Goal: Transaction & Acquisition: Purchase product/service

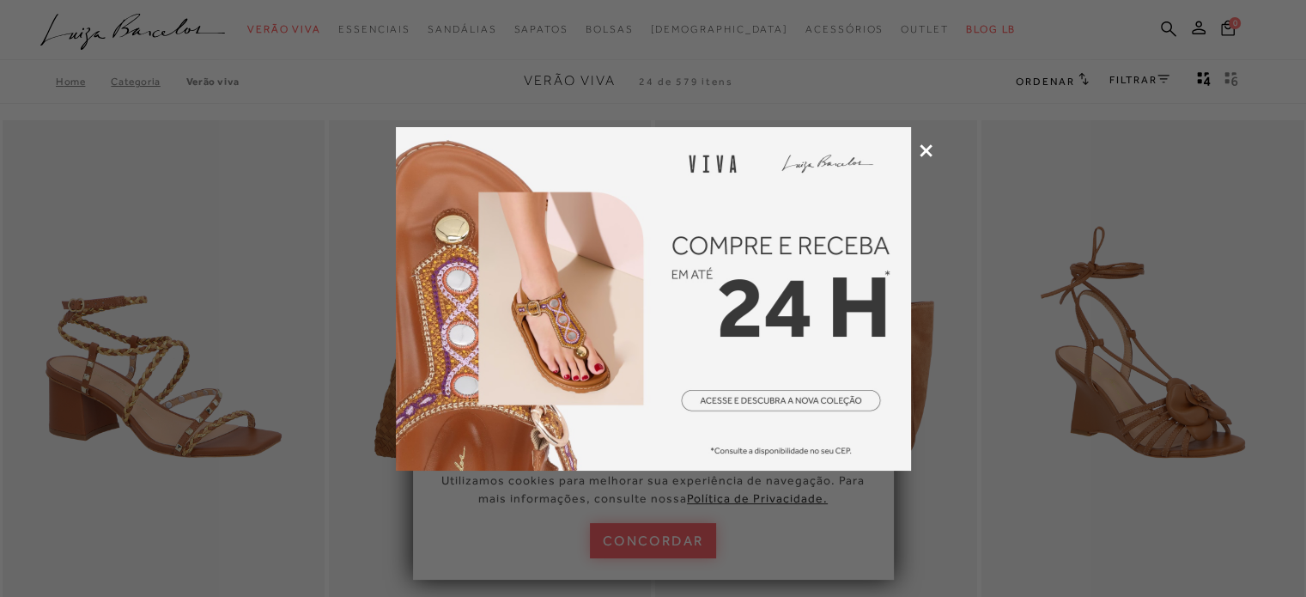
click at [929, 149] on icon at bounding box center [926, 150] width 13 height 13
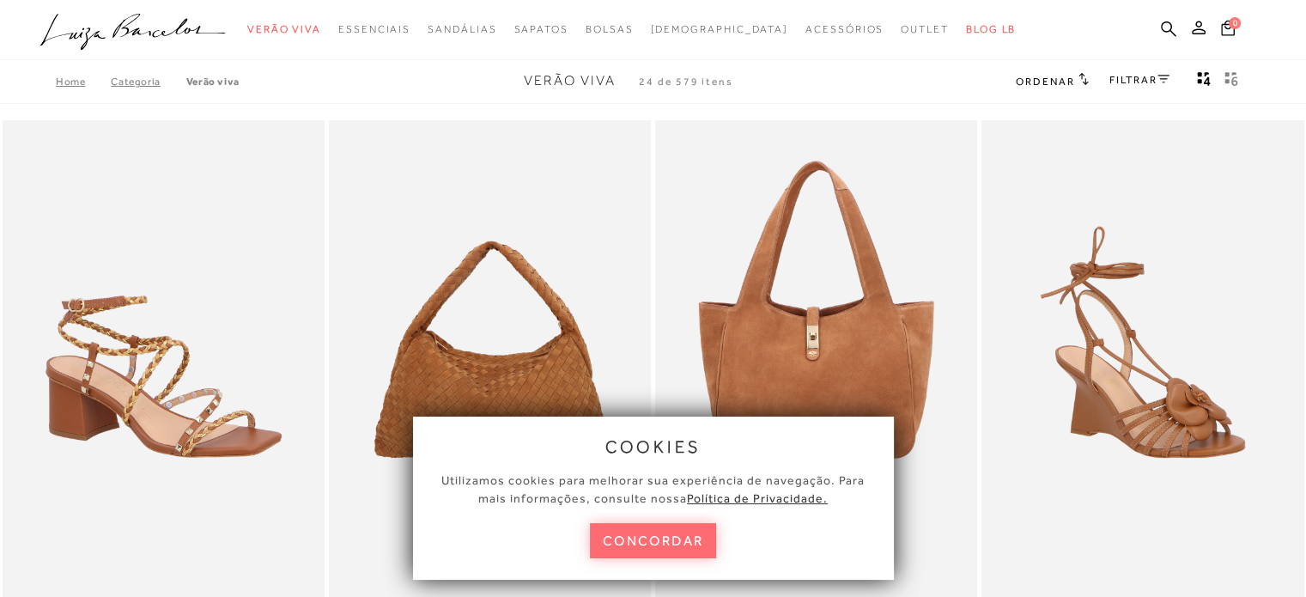
click at [677, 545] on button "concordar" at bounding box center [653, 540] width 127 height 35
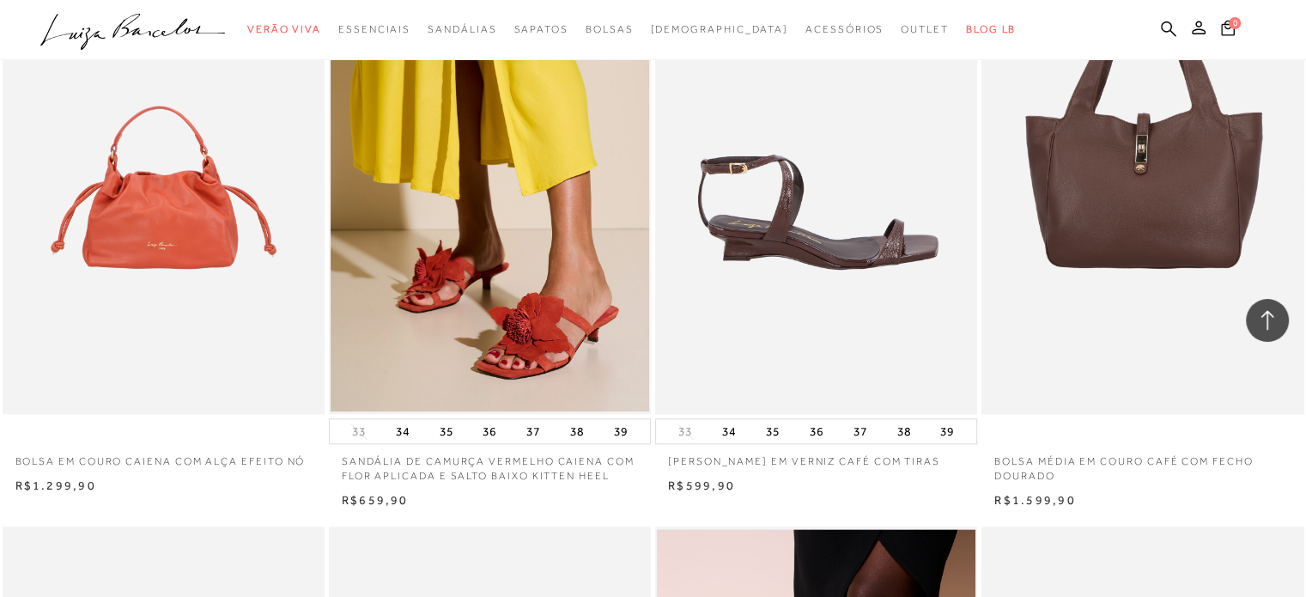
scroll to position [1976, 0]
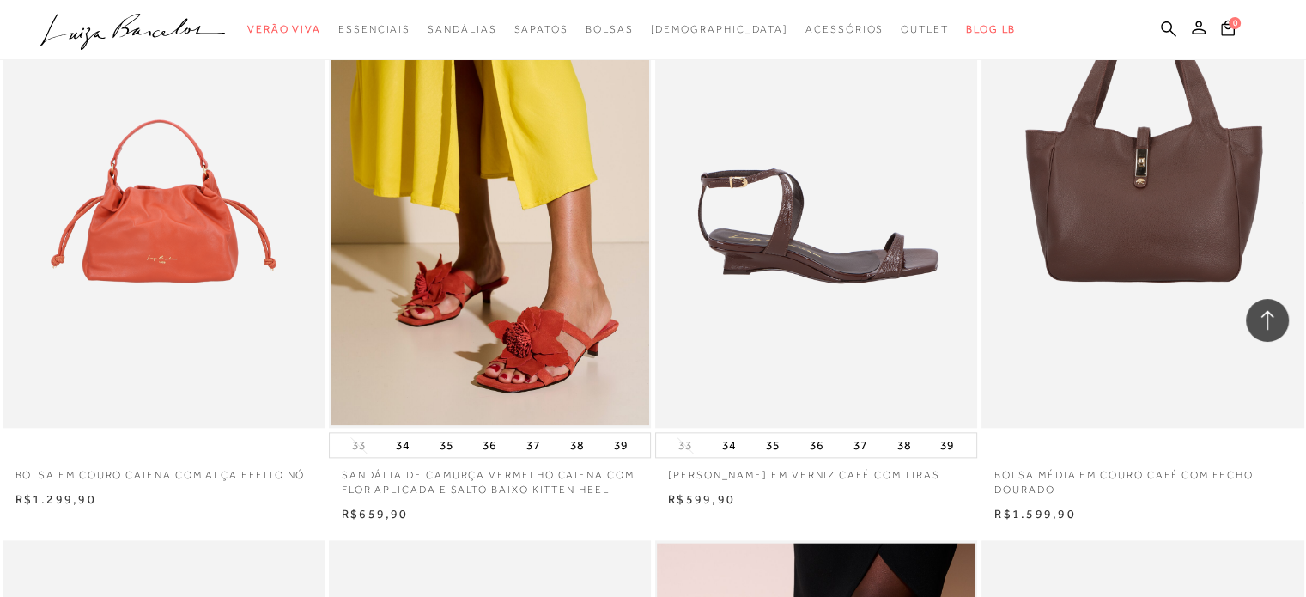
click at [789, 279] on img at bounding box center [817, 186] width 320 height 484
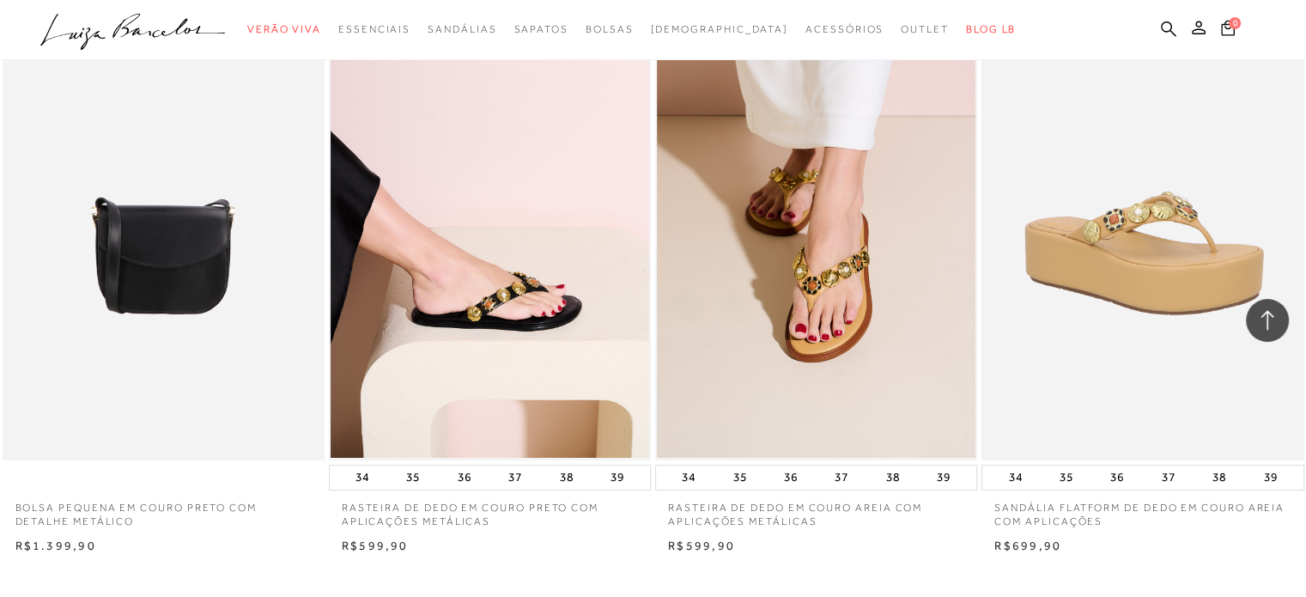
scroll to position [6872, 0]
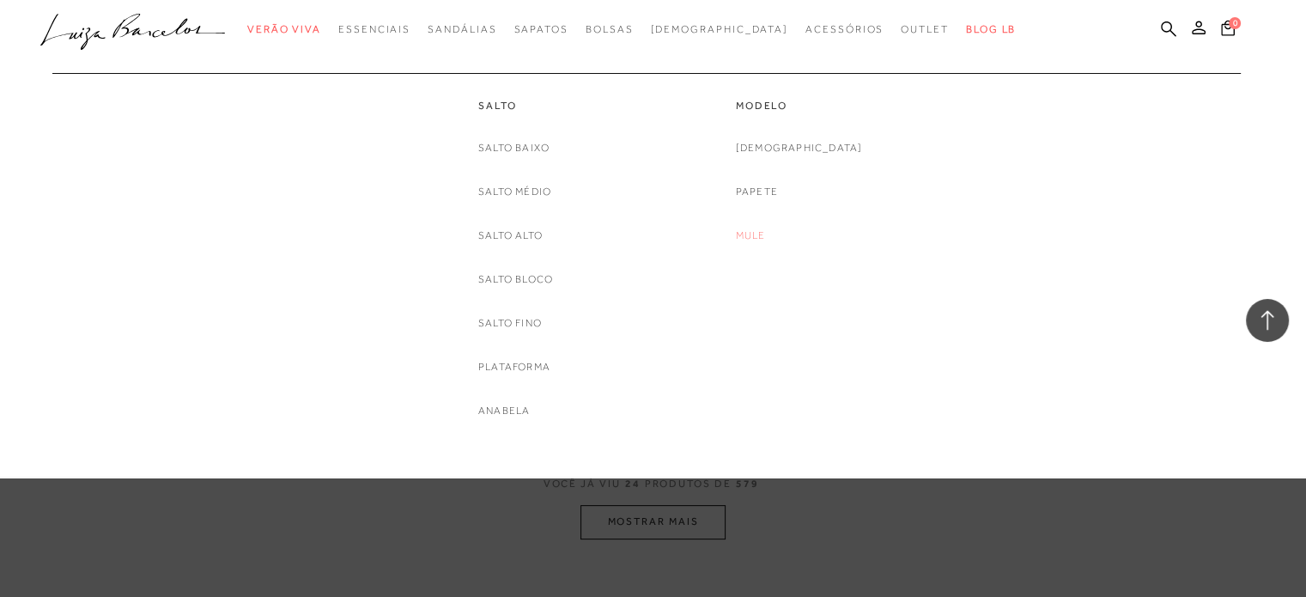
click at [766, 234] on link "Mule" at bounding box center [751, 236] width 30 height 18
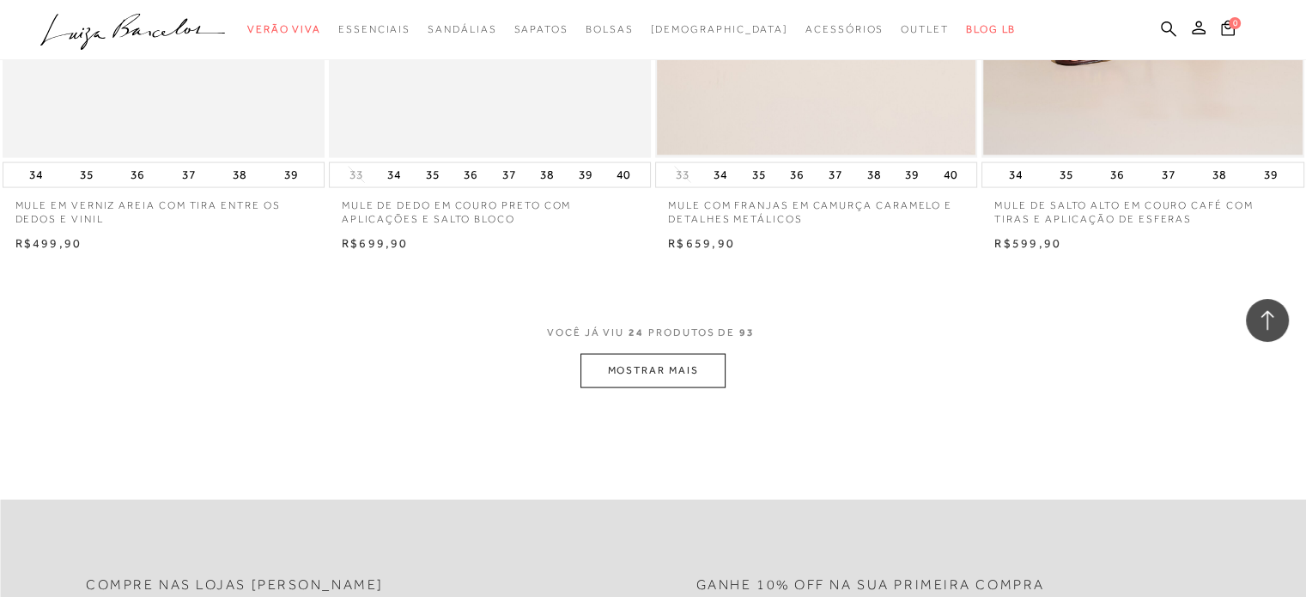
scroll to position [3436, 0]
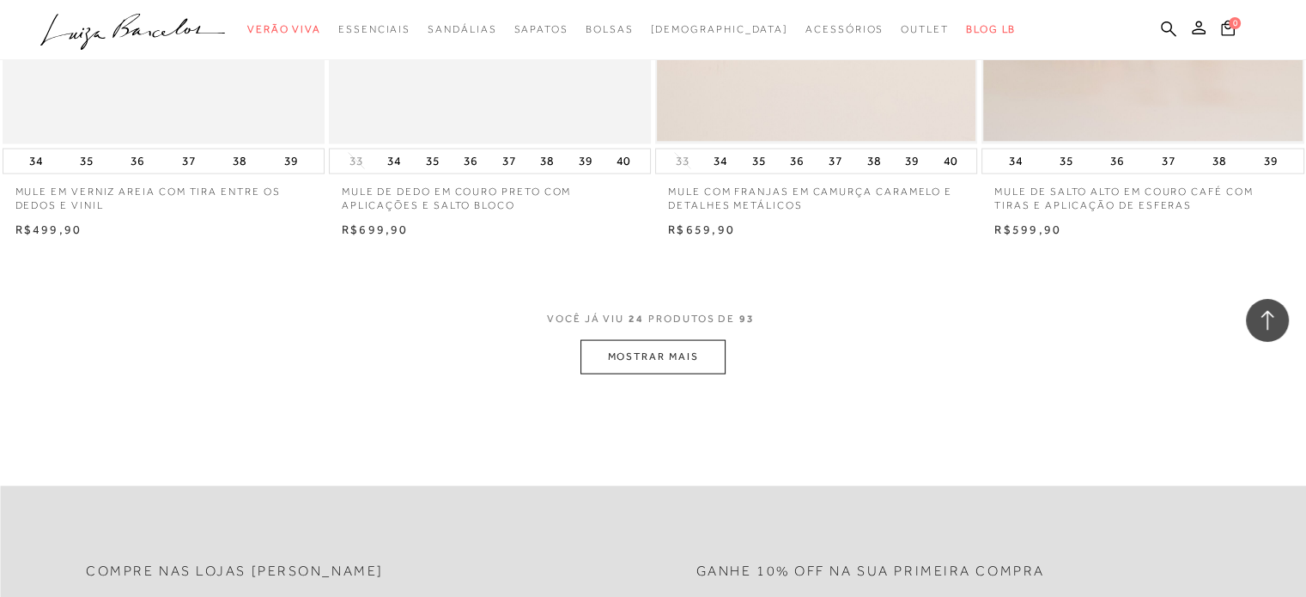
click at [630, 357] on button "MOSTRAR MAIS" at bounding box center [653, 356] width 144 height 33
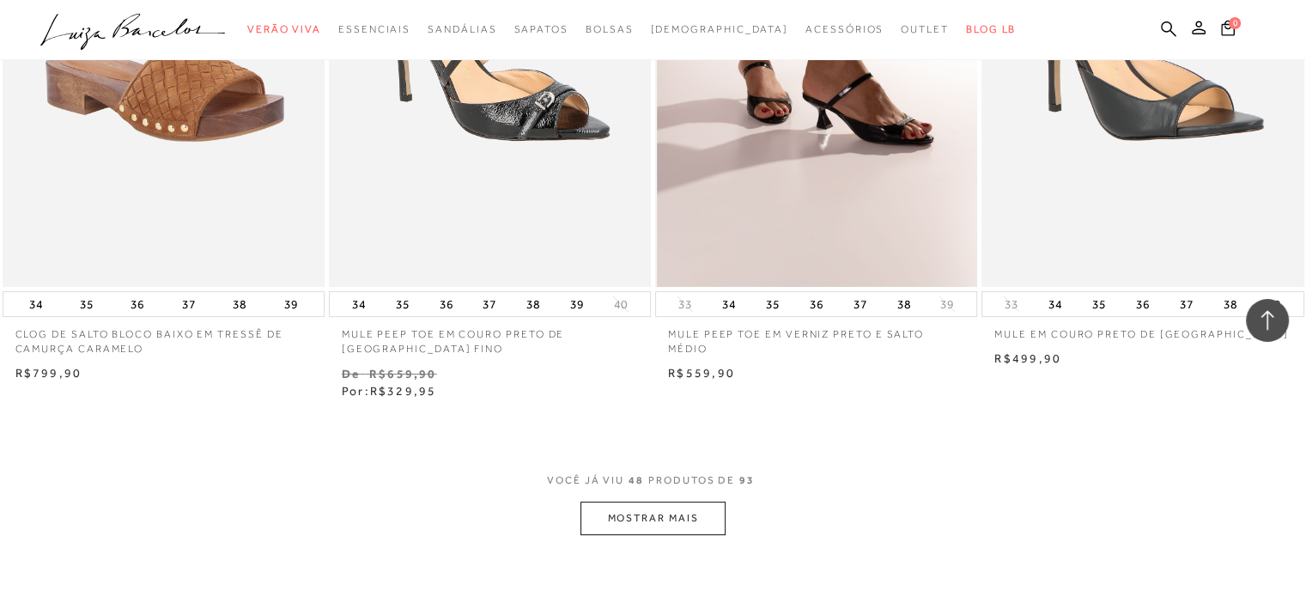
scroll to position [6957, 0]
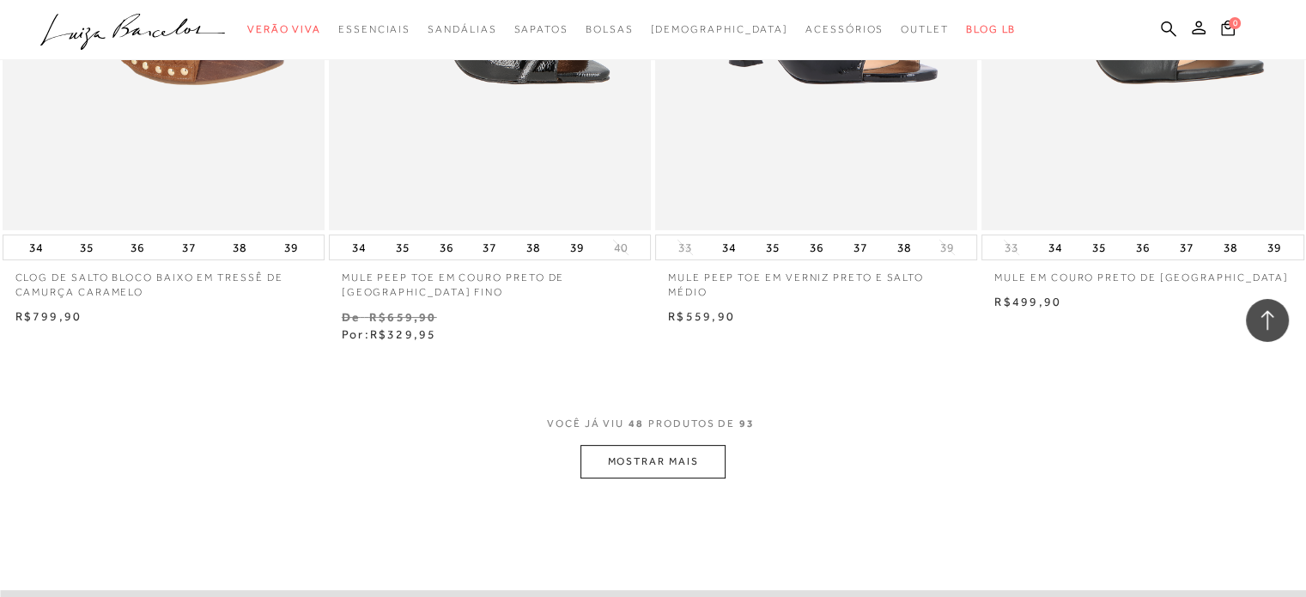
click at [642, 460] on button "MOSTRAR MAIS" at bounding box center [653, 461] width 144 height 33
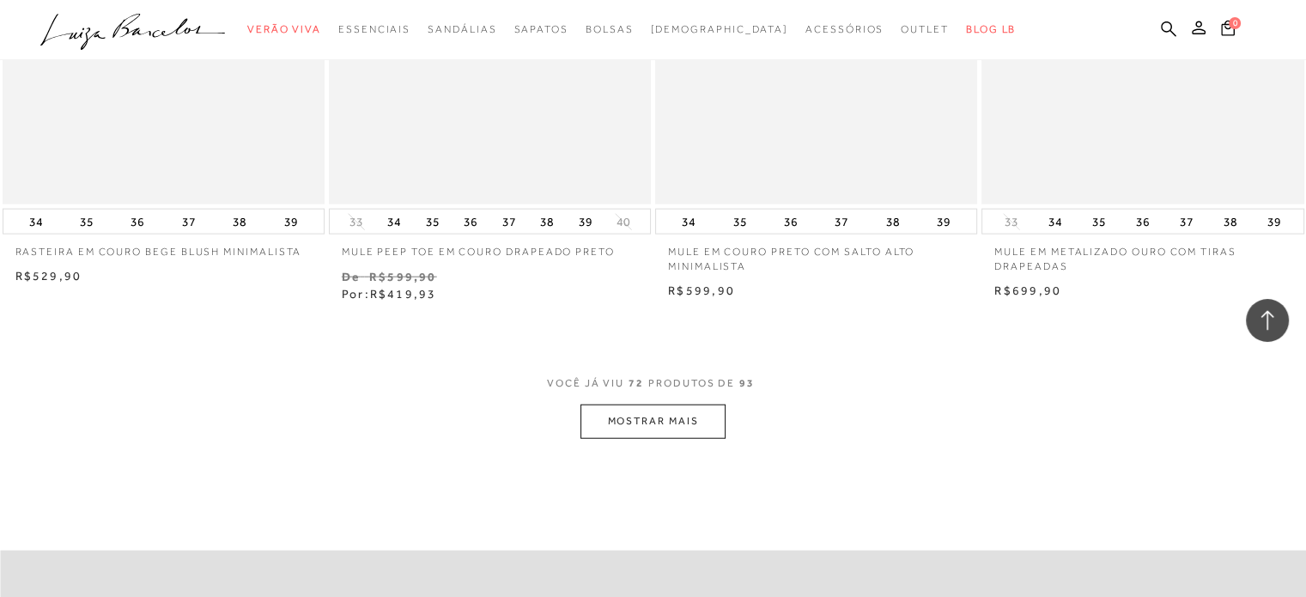
scroll to position [10651, 0]
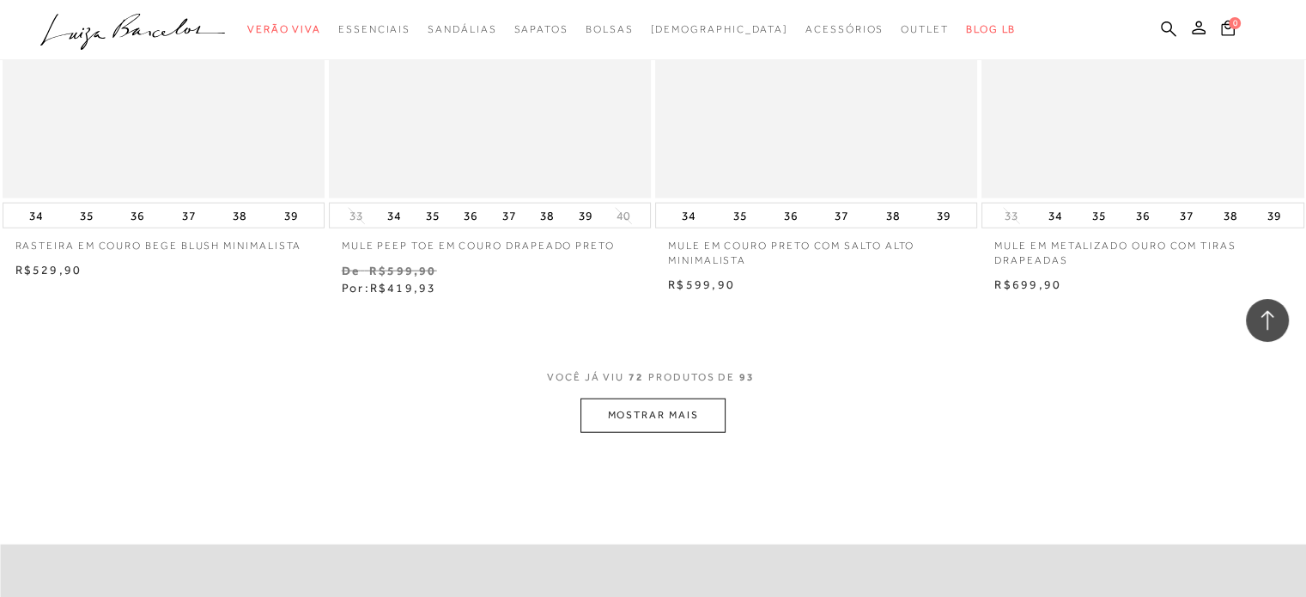
click at [691, 422] on button "MOSTRAR MAIS" at bounding box center [653, 415] width 144 height 33
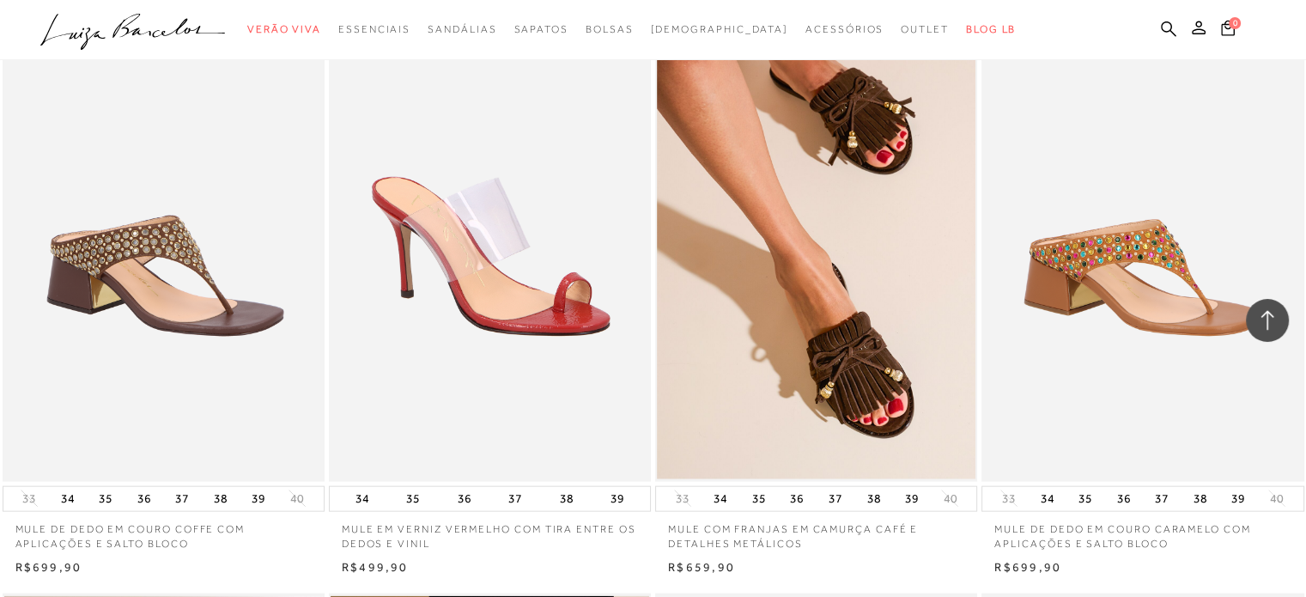
scroll to position [3522, 0]
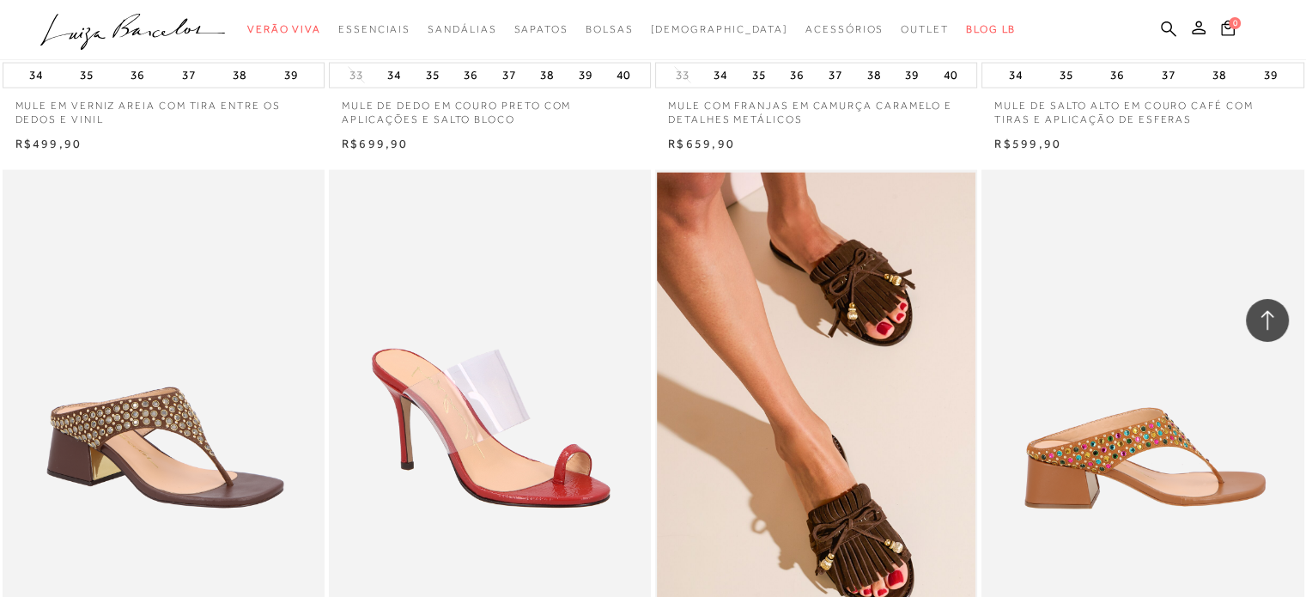
click at [1183, 508] on img at bounding box center [1143, 412] width 320 height 484
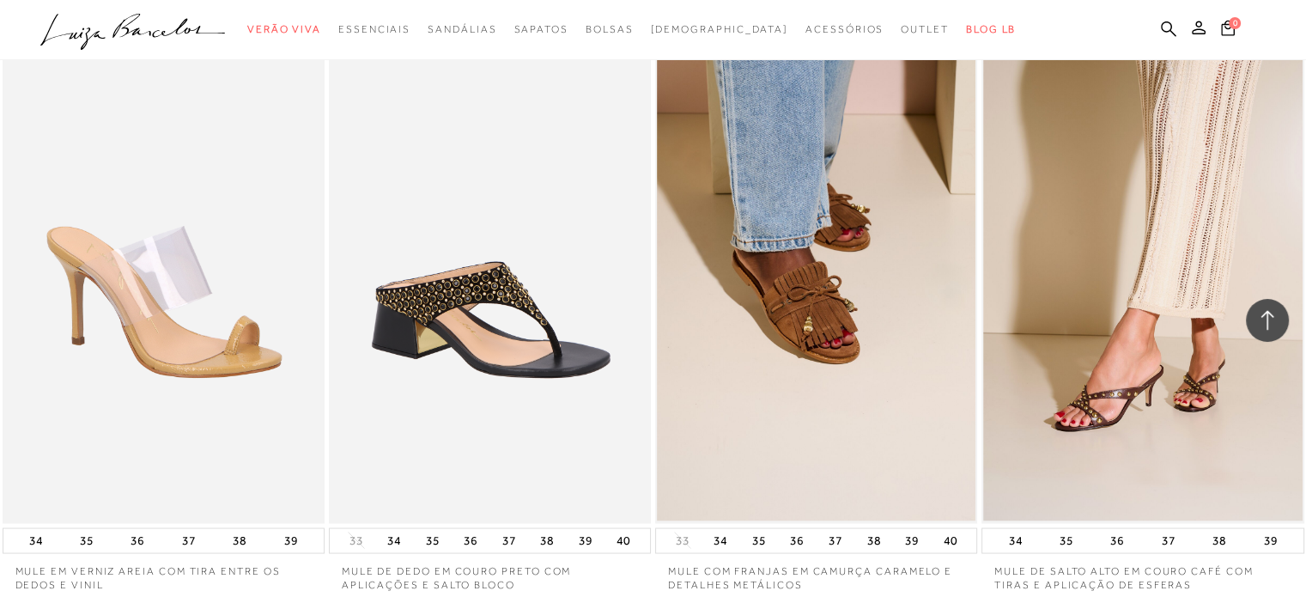
scroll to position [3006, 0]
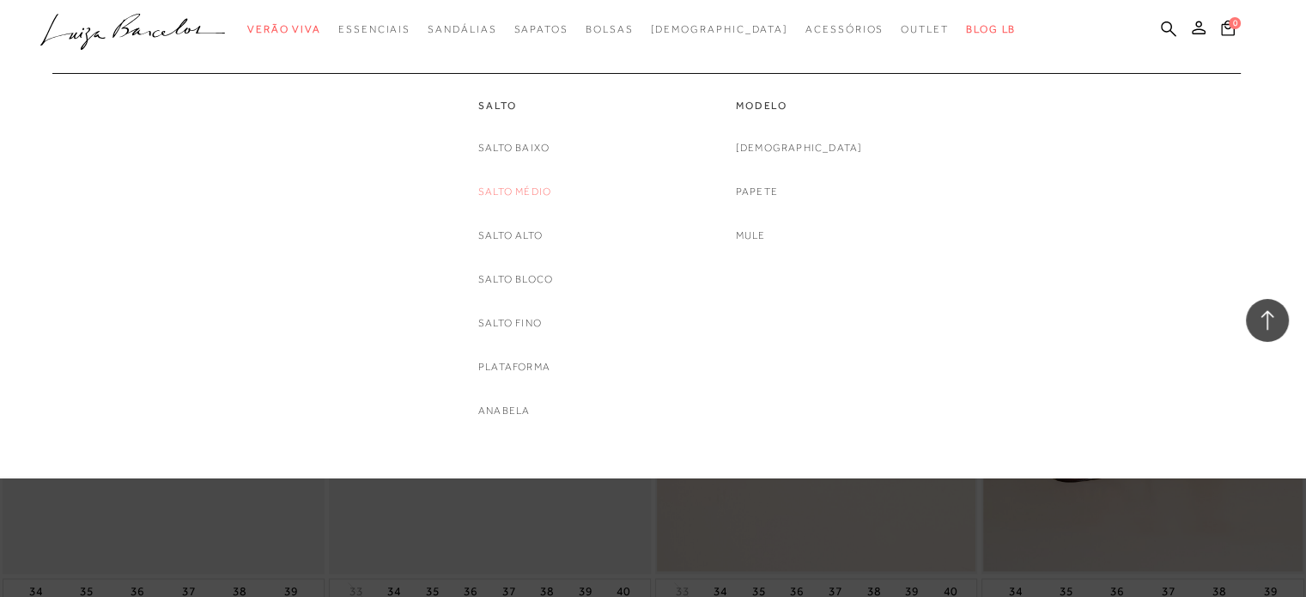
click at [519, 191] on link "Salto Médio" at bounding box center [514, 192] width 73 height 18
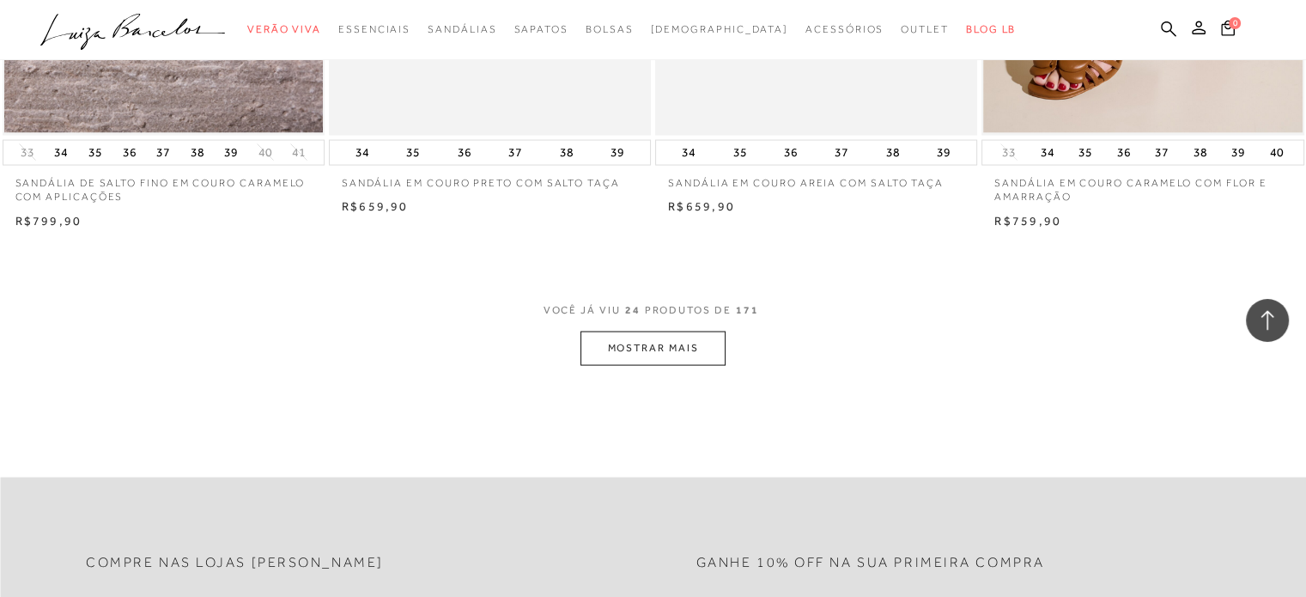
scroll to position [3522, 0]
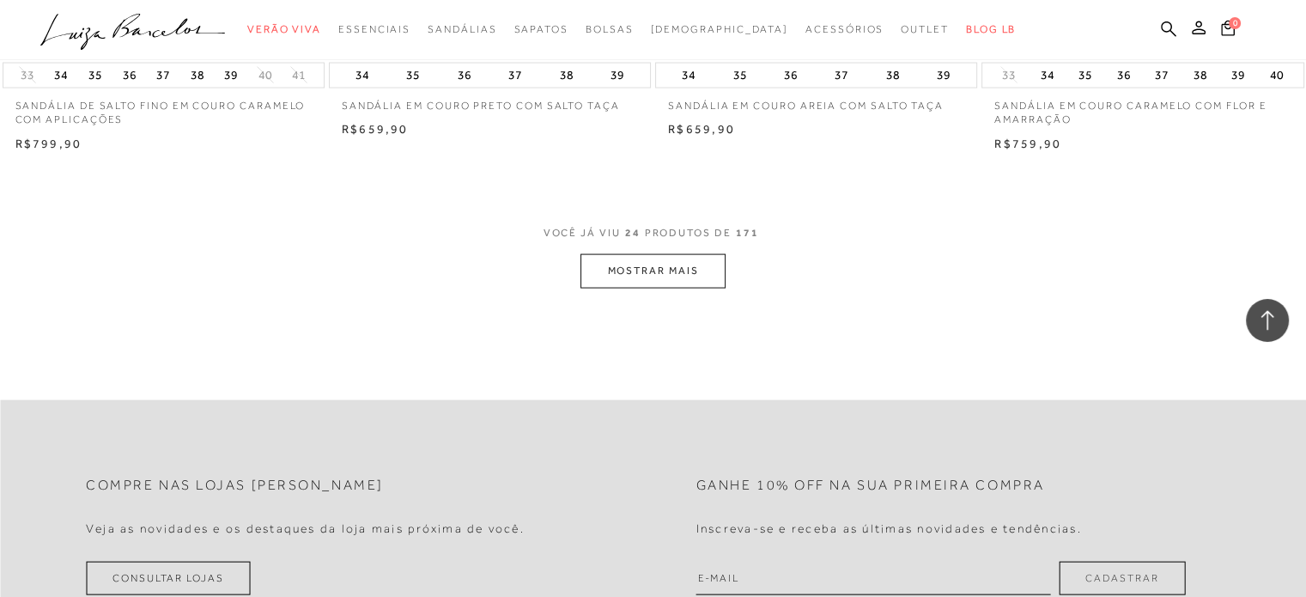
click at [598, 268] on button "MOSTRAR MAIS" at bounding box center [653, 270] width 144 height 33
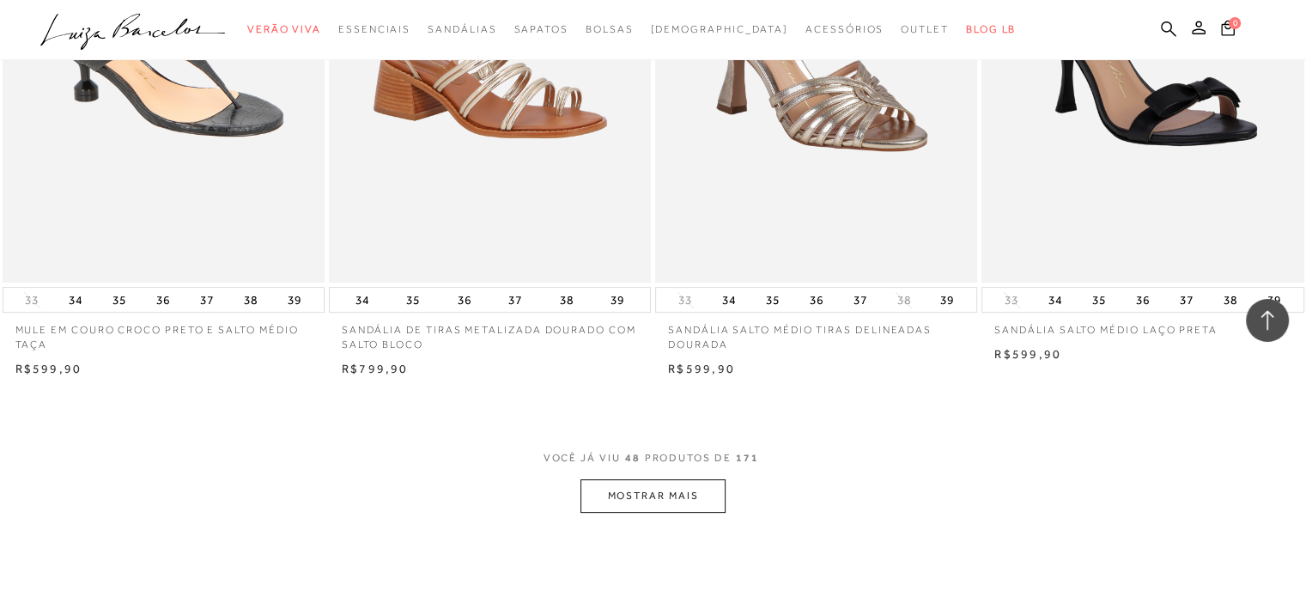
scroll to position [6957, 0]
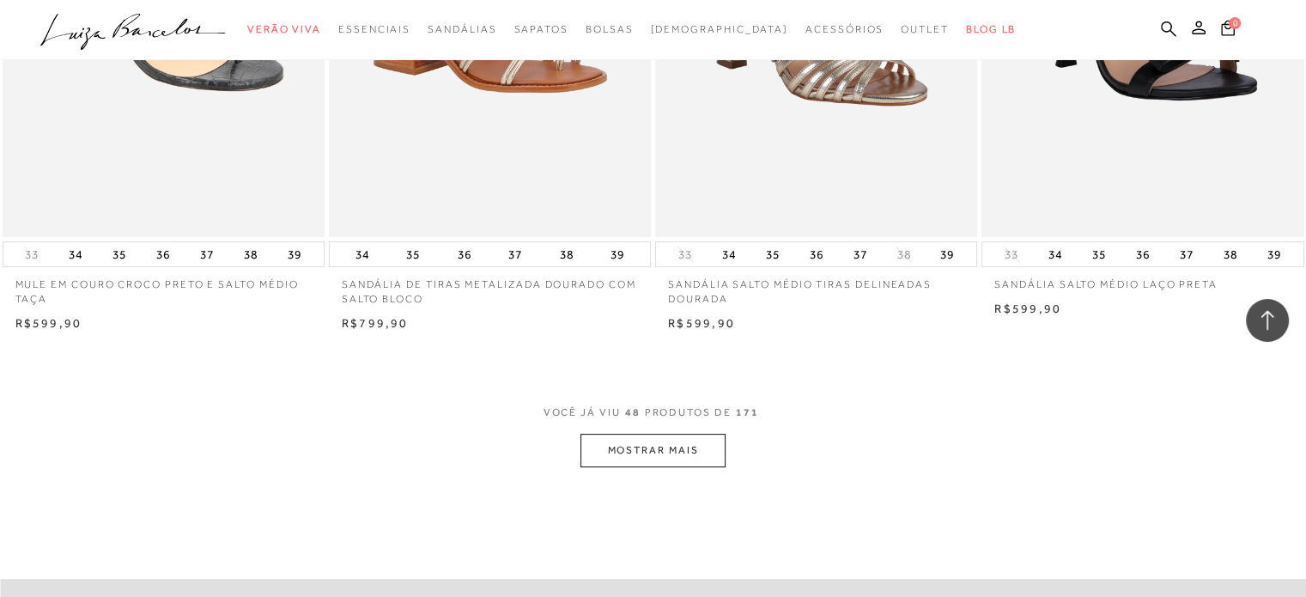
click at [629, 440] on button "MOSTRAR MAIS" at bounding box center [653, 450] width 144 height 33
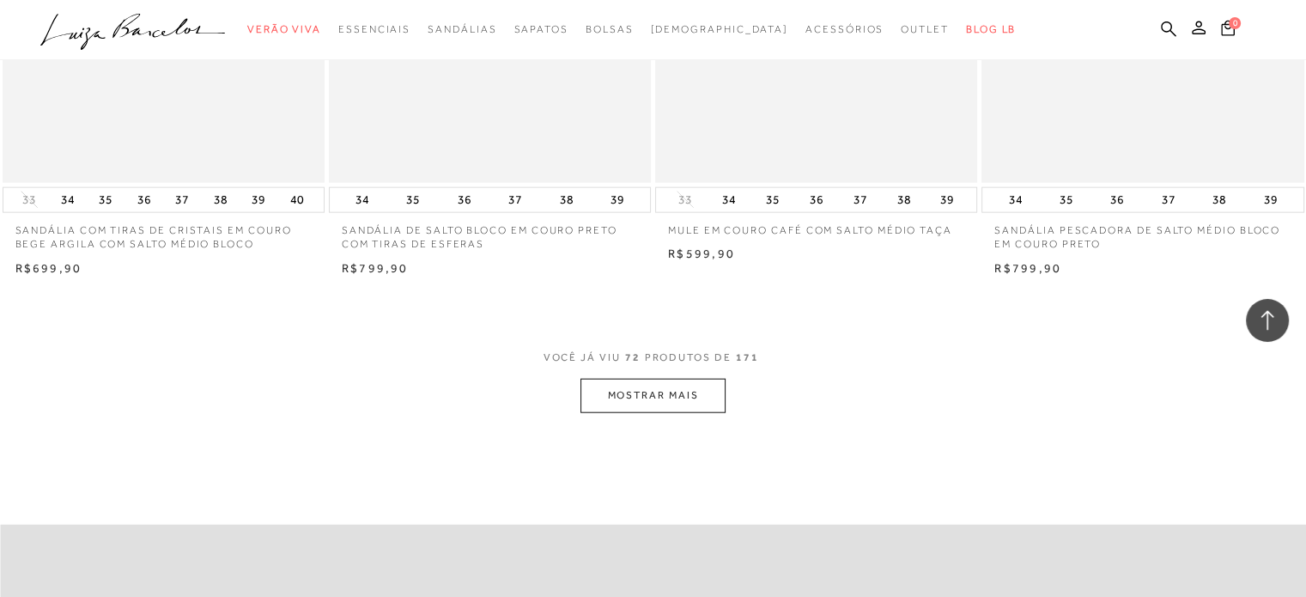
scroll to position [10651, 0]
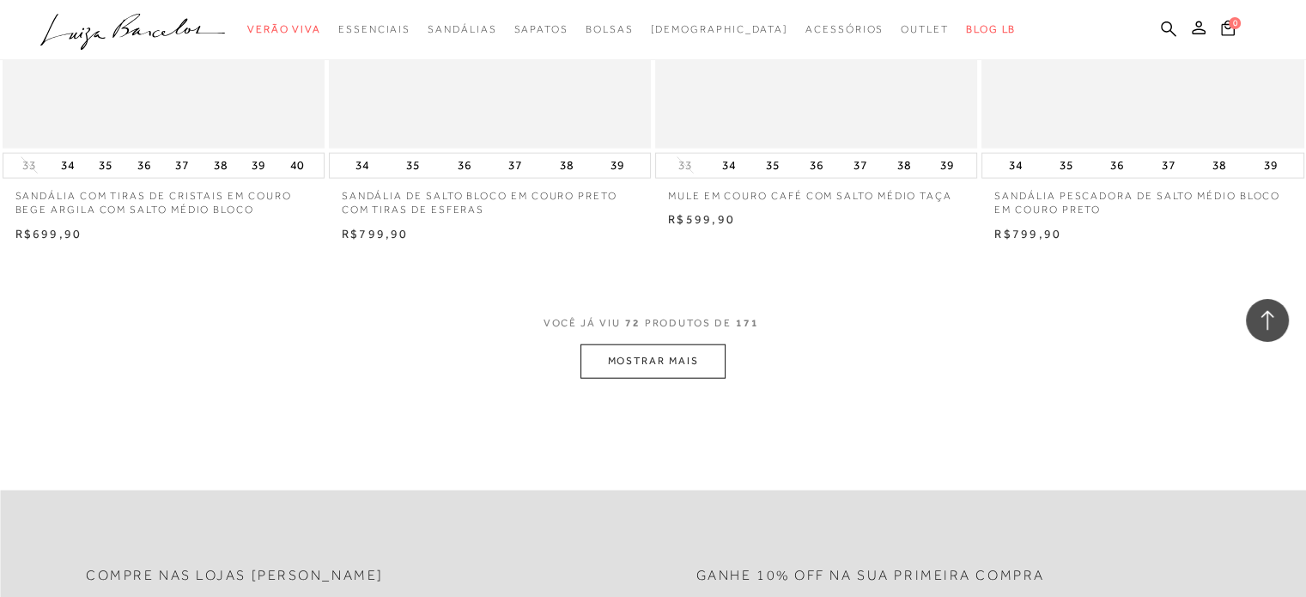
click at [642, 353] on button "MOSTRAR MAIS" at bounding box center [653, 360] width 144 height 33
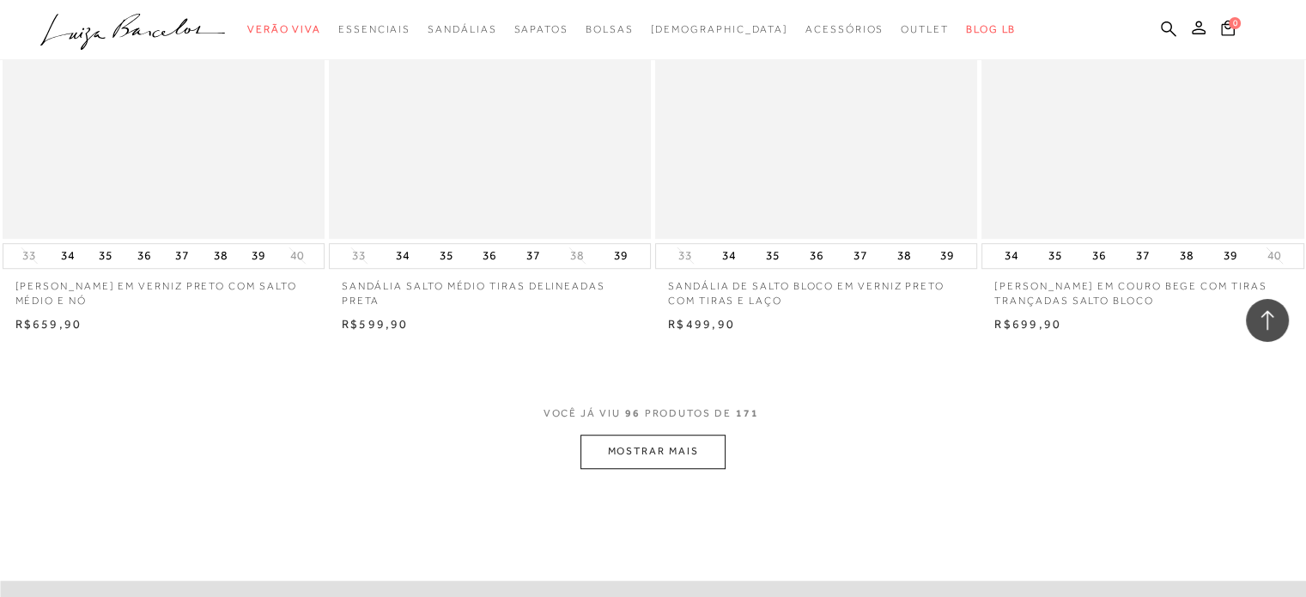
scroll to position [14258, 0]
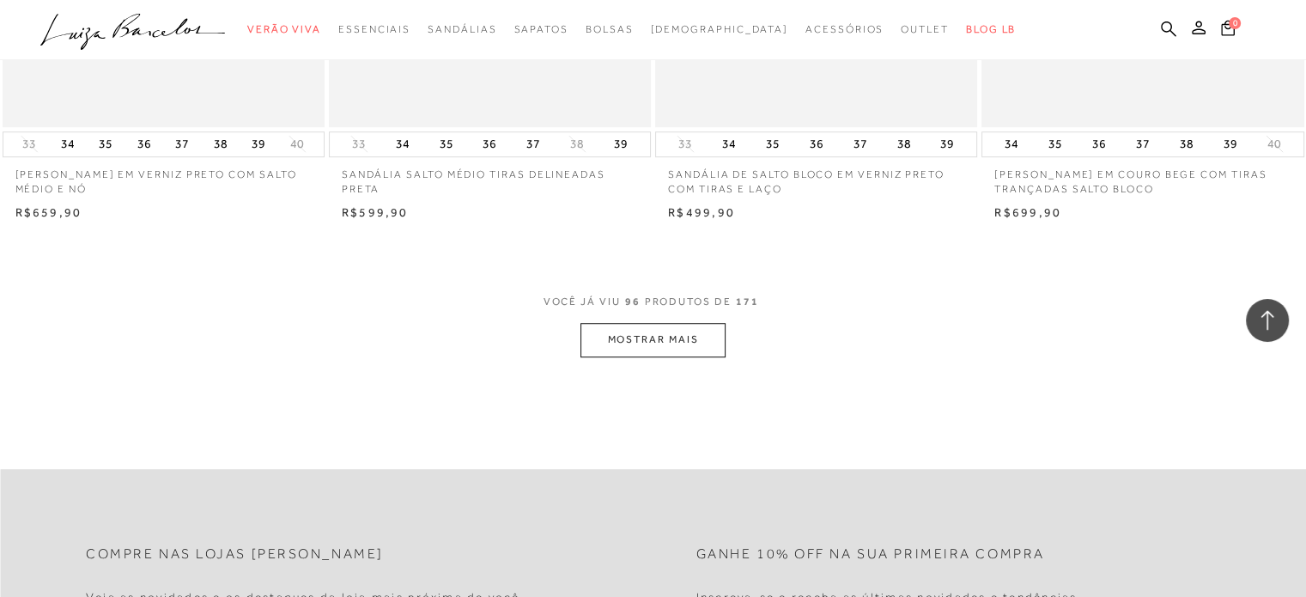
click at [645, 334] on button "MOSTRAR MAIS" at bounding box center [653, 339] width 144 height 33
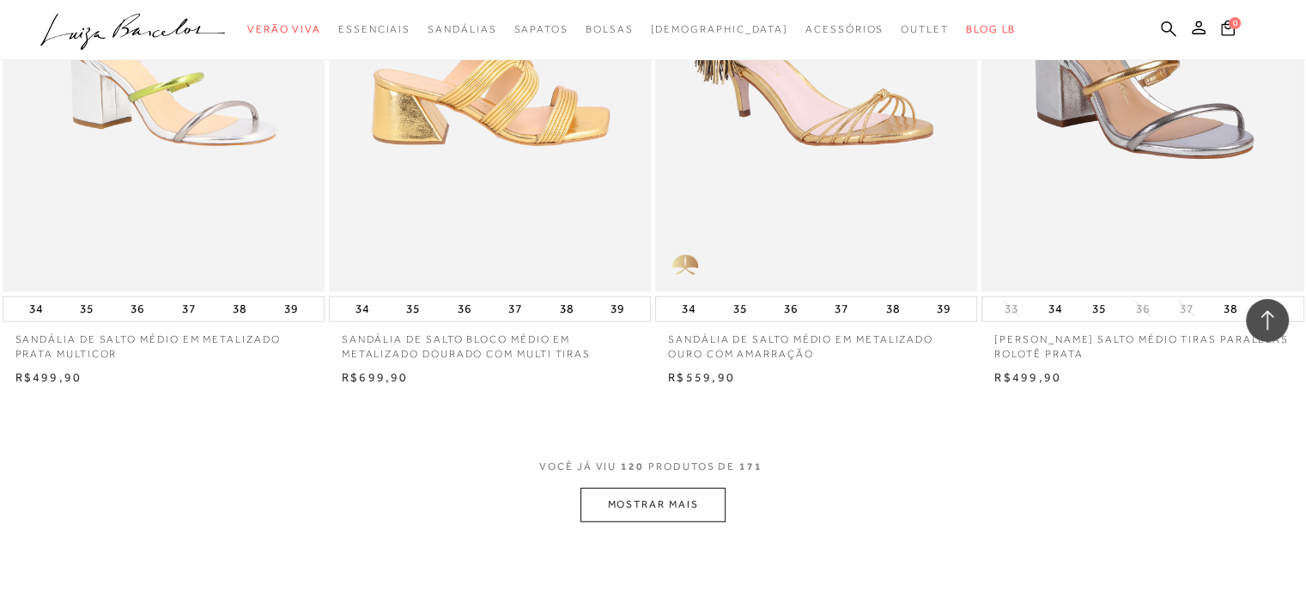
scroll to position [17952, 0]
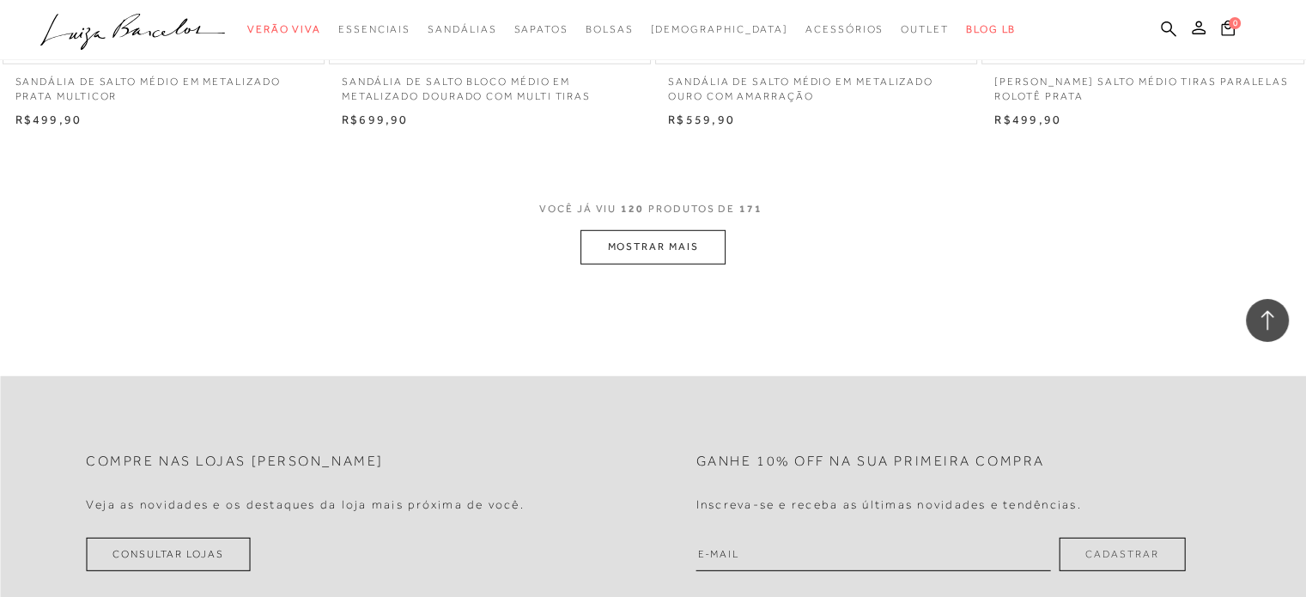
click at [657, 250] on button "MOSTRAR MAIS" at bounding box center [653, 246] width 144 height 33
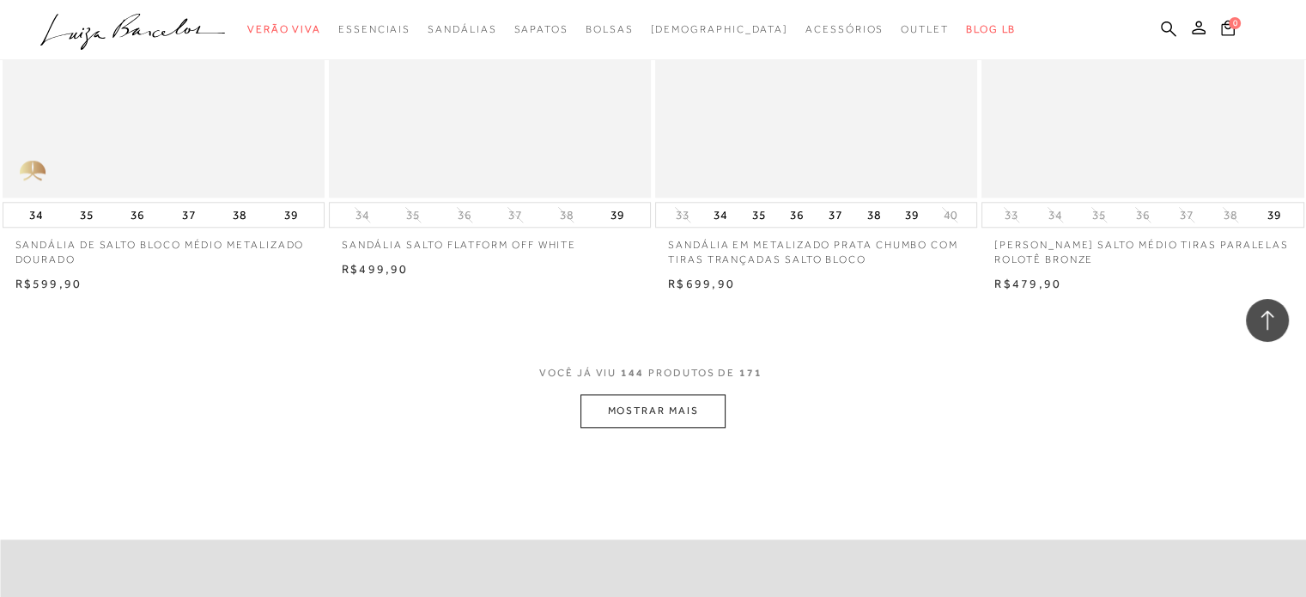
scroll to position [21473, 0]
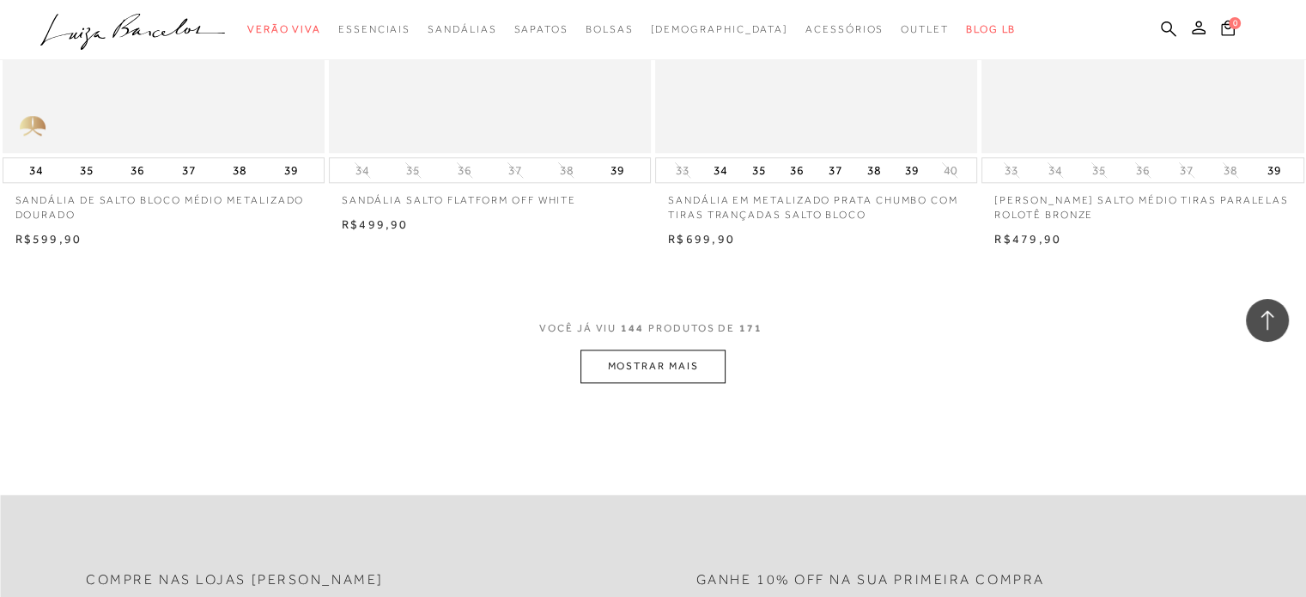
click at [630, 369] on button "MOSTRAR MAIS" at bounding box center [653, 366] width 144 height 33
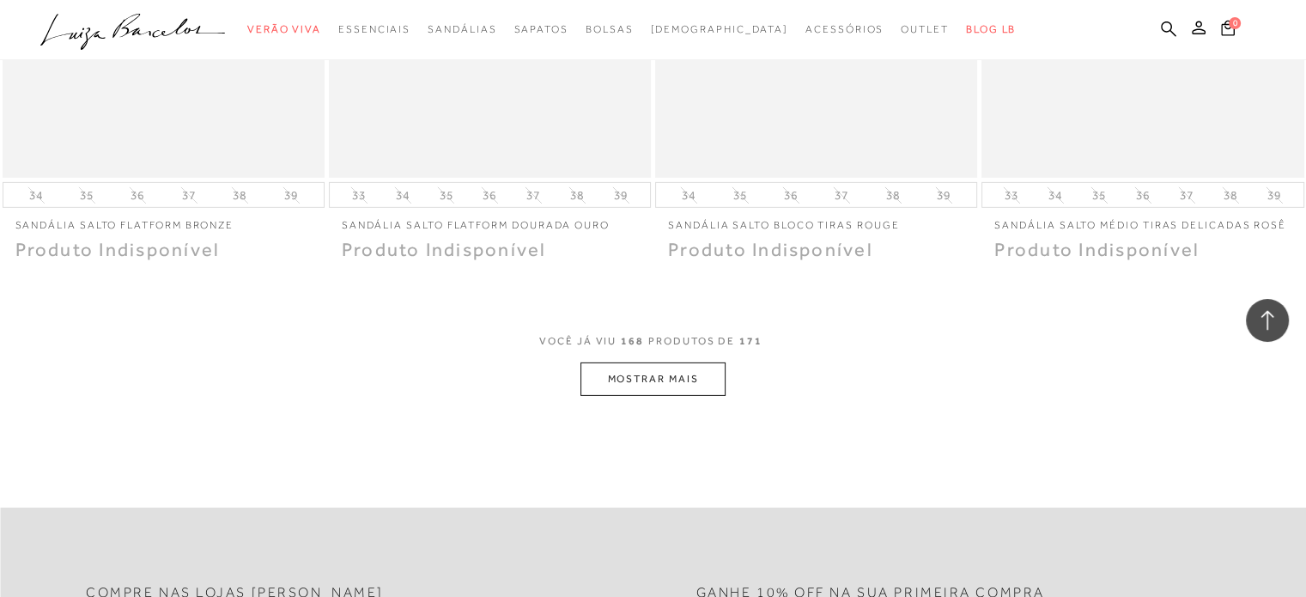
scroll to position [25081, 0]
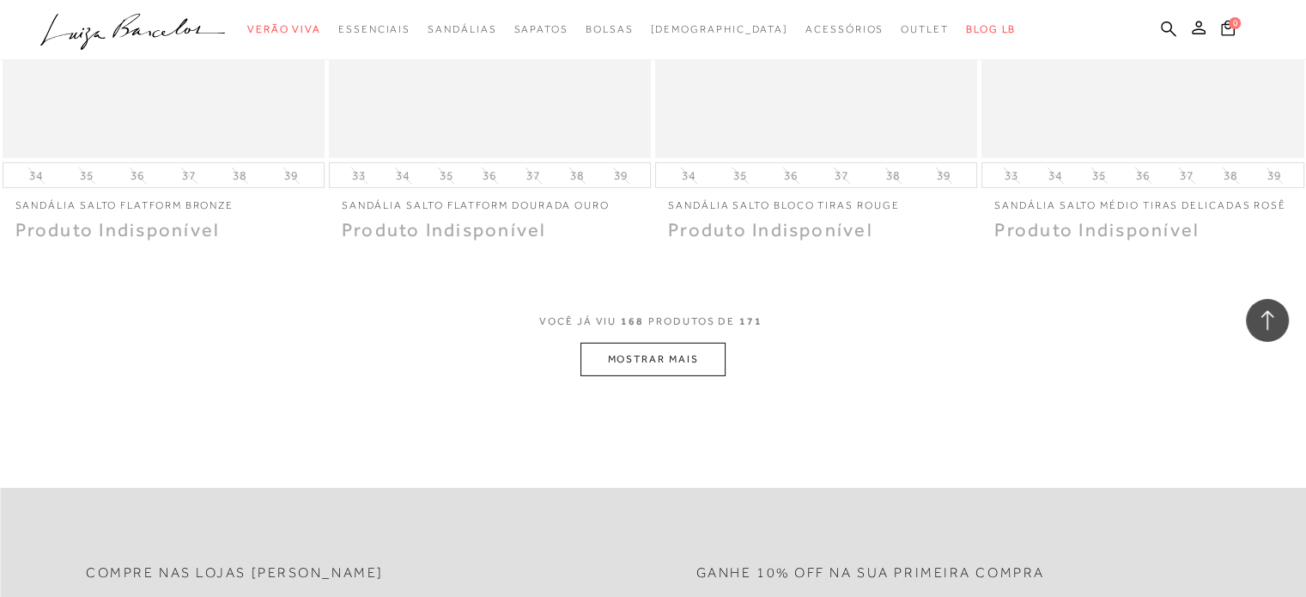
click at [646, 355] on button "MOSTRAR MAIS" at bounding box center [653, 359] width 144 height 33
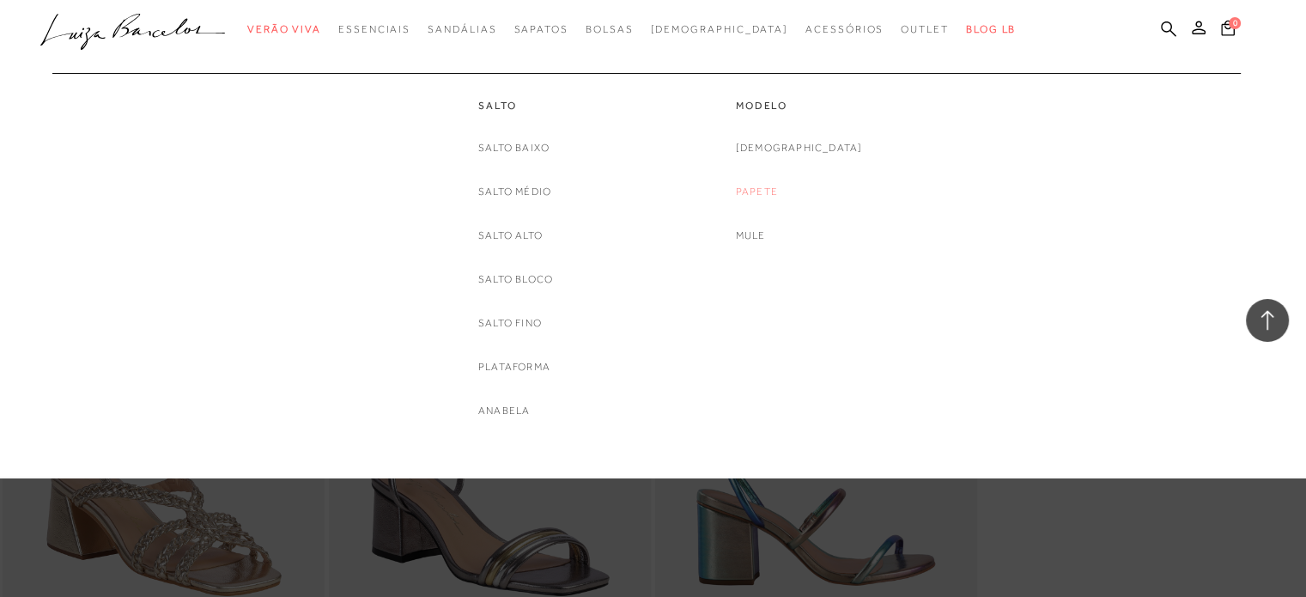
click at [778, 194] on link "Papete" at bounding box center [757, 192] width 42 height 18
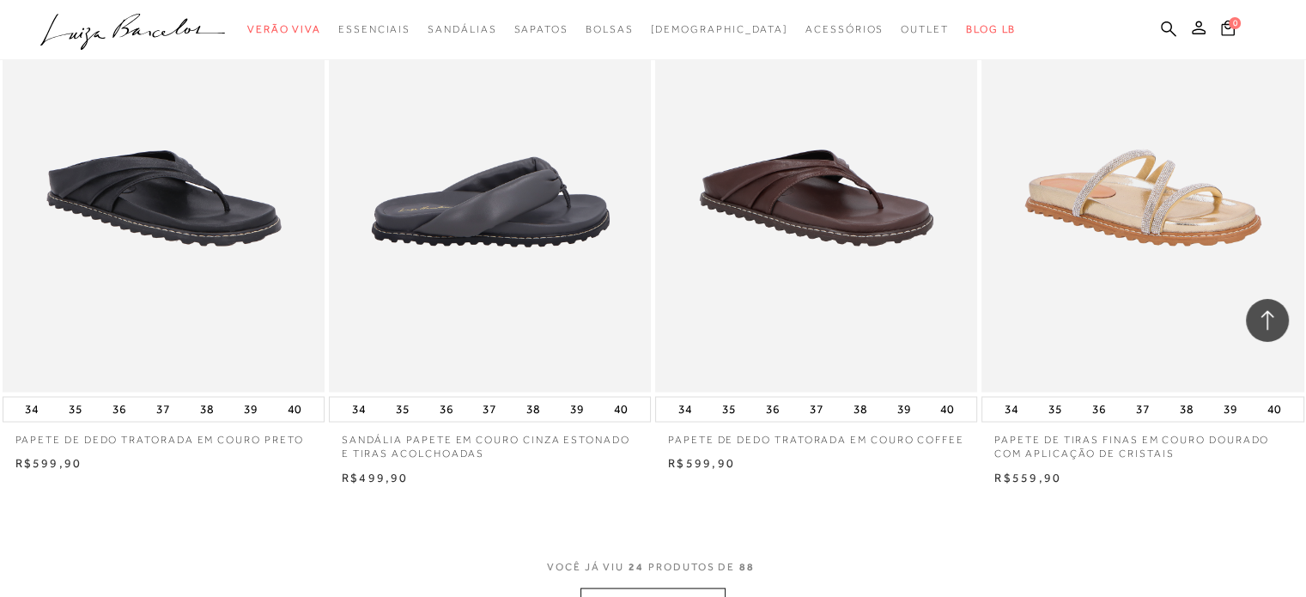
scroll to position [3350, 0]
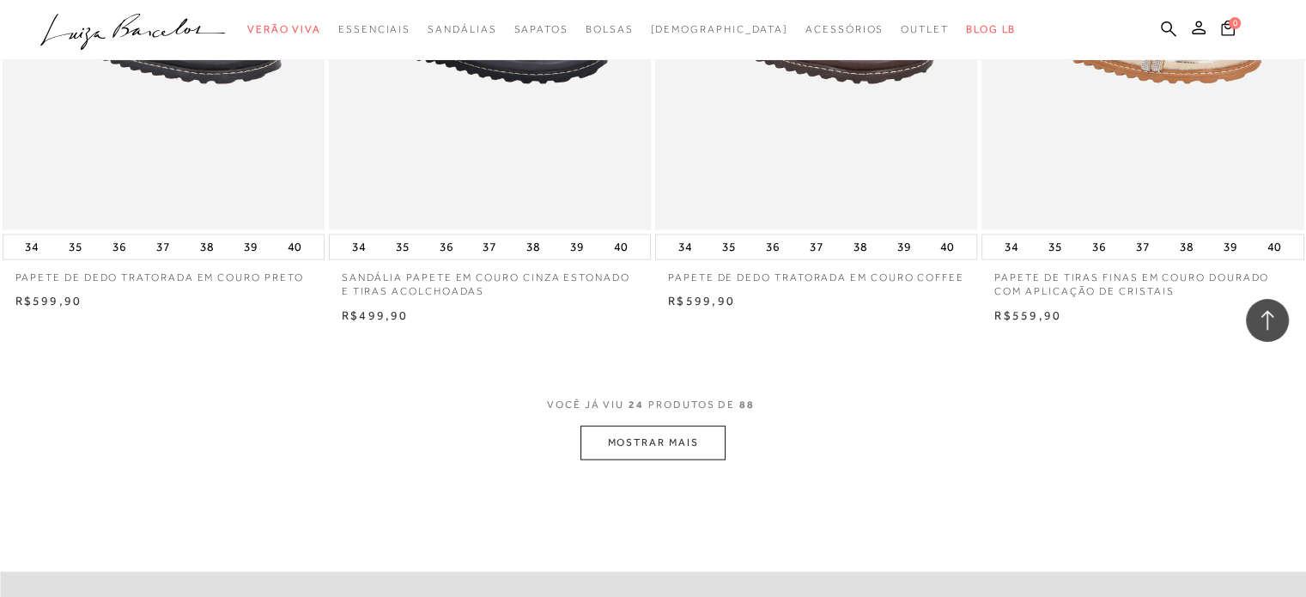
click at [656, 445] on button "MOSTRAR MAIS" at bounding box center [653, 442] width 144 height 33
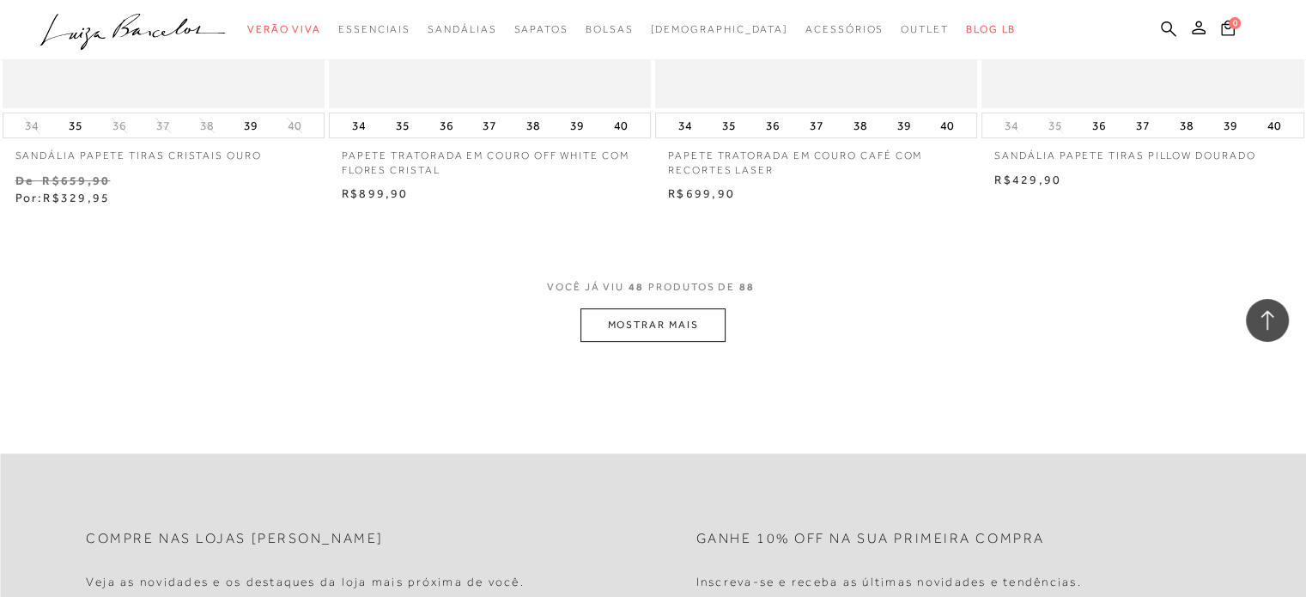
scroll to position [7095, 0]
click at [636, 310] on button "MOSTRAR MAIS" at bounding box center [653, 323] width 144 height 33
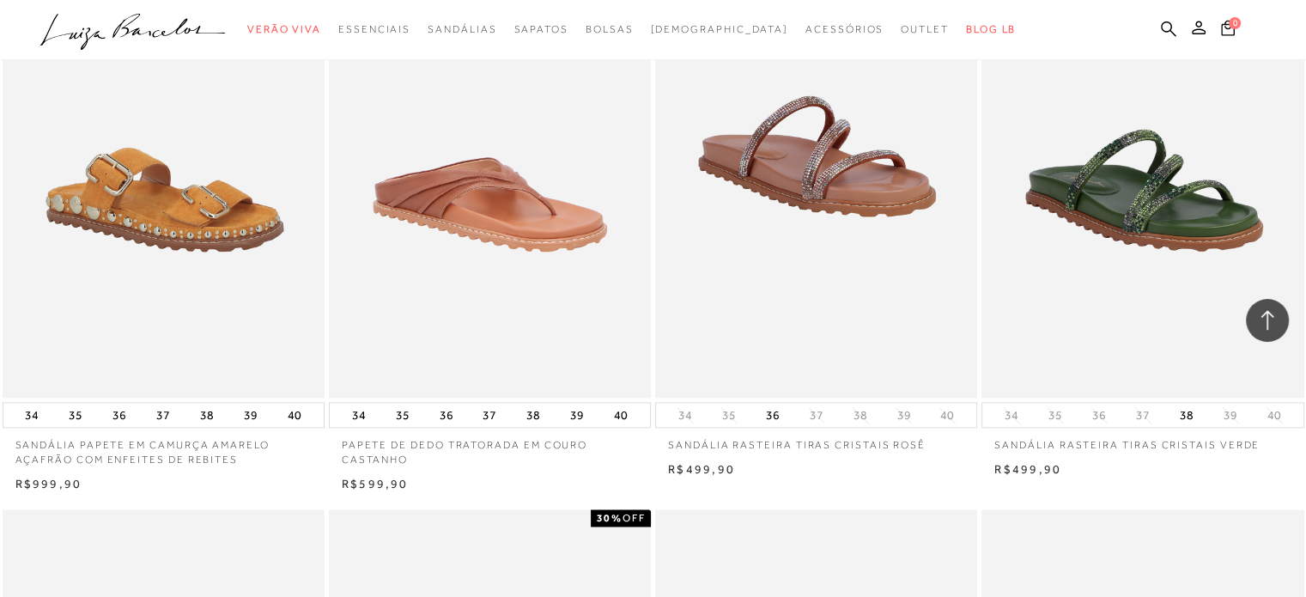
scroll to position [8641, 0]
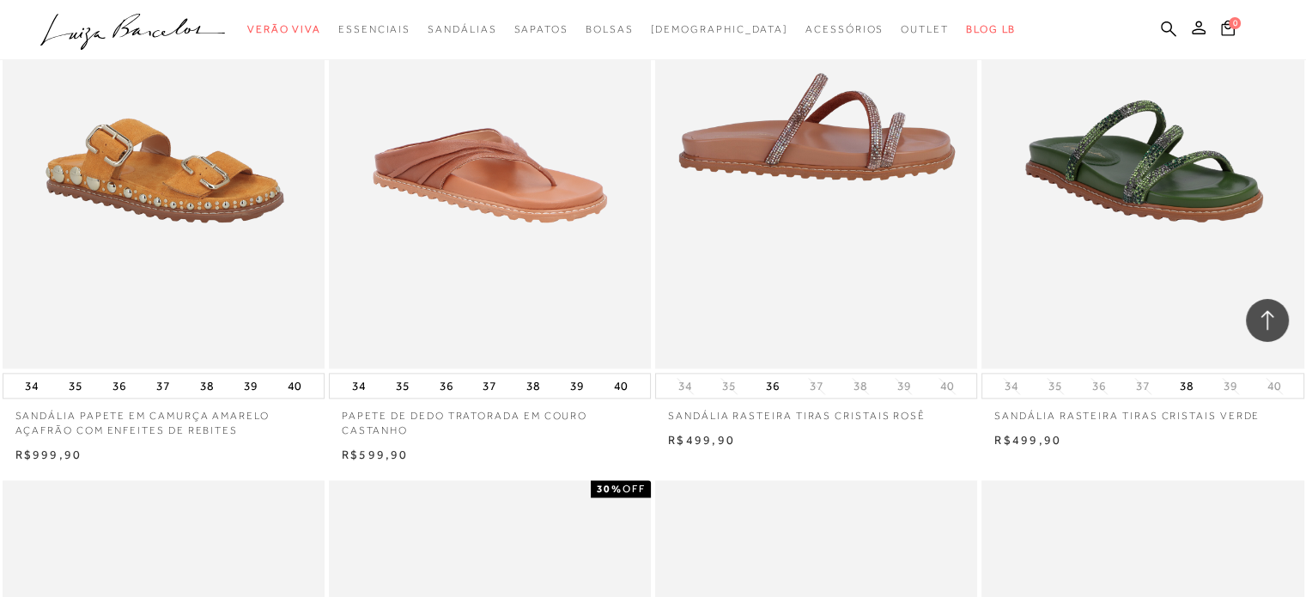
click at [765, 143] on img at bounding box center [817, 127] width 320 height 484
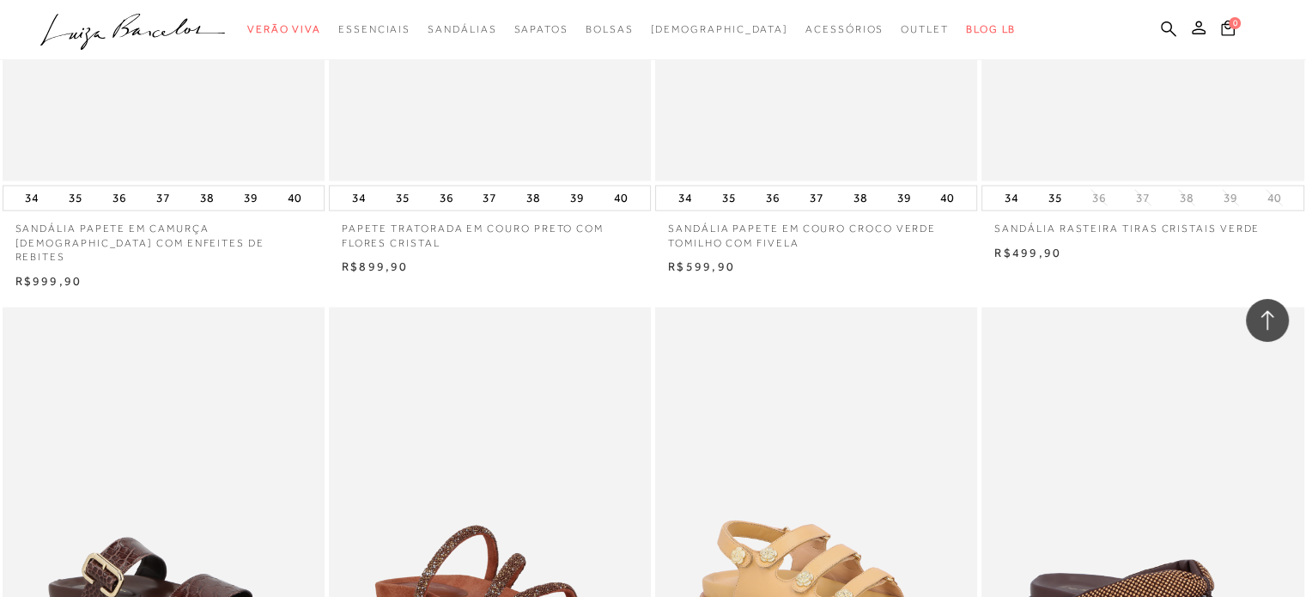
scroll to position [3917, 0]
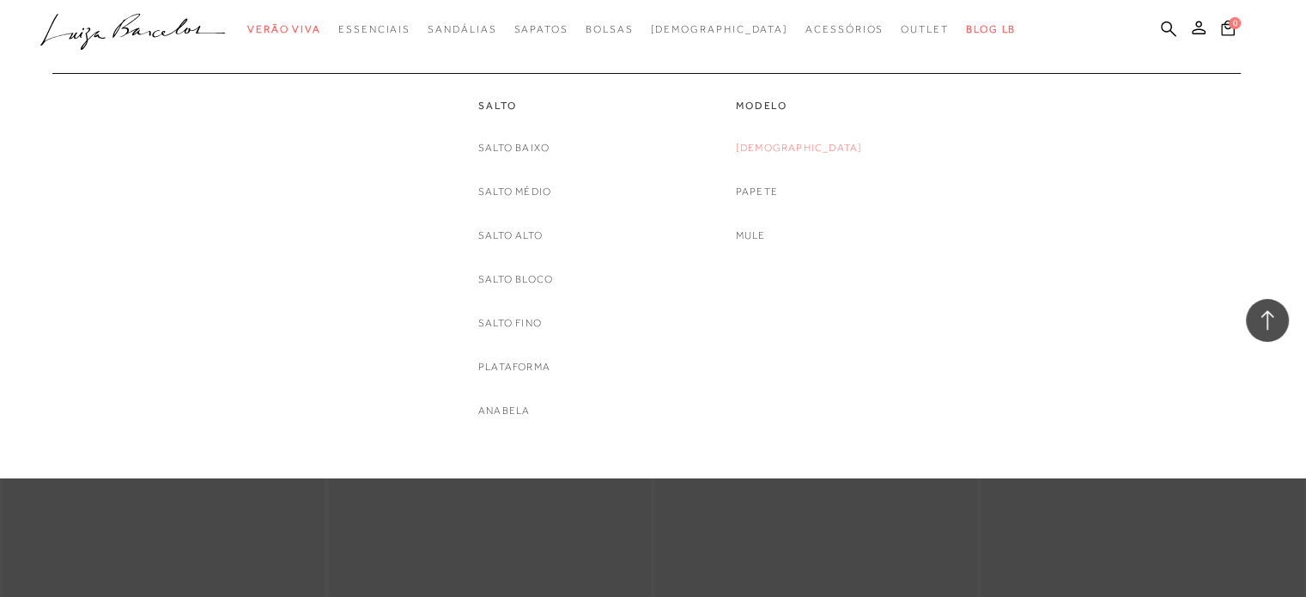
click at [804, 149] on link "[DEMOGRAPHIC_DATA]" at bounding box center [799, 148] width 127 height 18
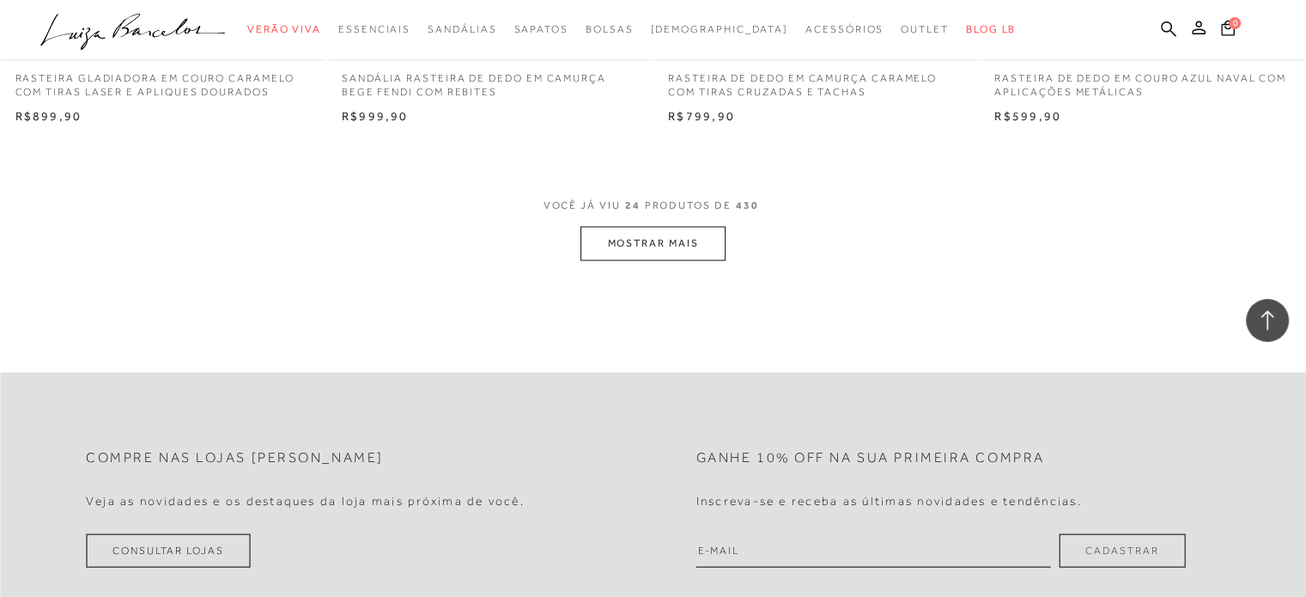
scroll to position [3608, 0]
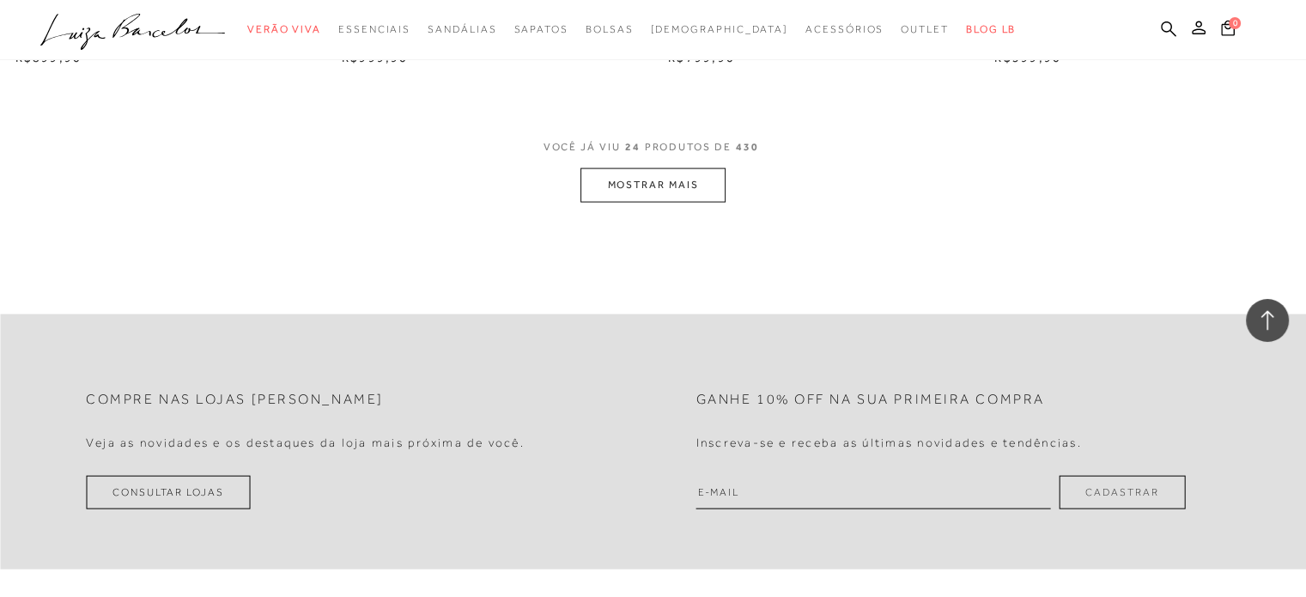
click at [676, 186] on button "MOSTRAR MAIS" at bounding box center [653, 184] width 144 height 33
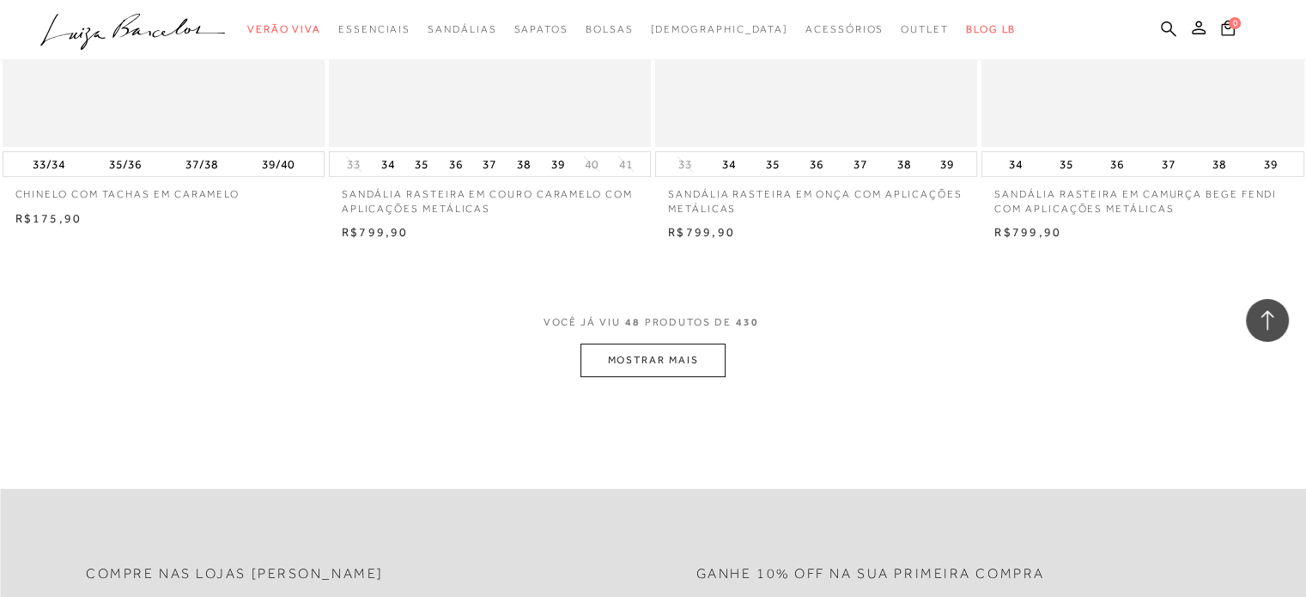
scroll to position [7043, 0]
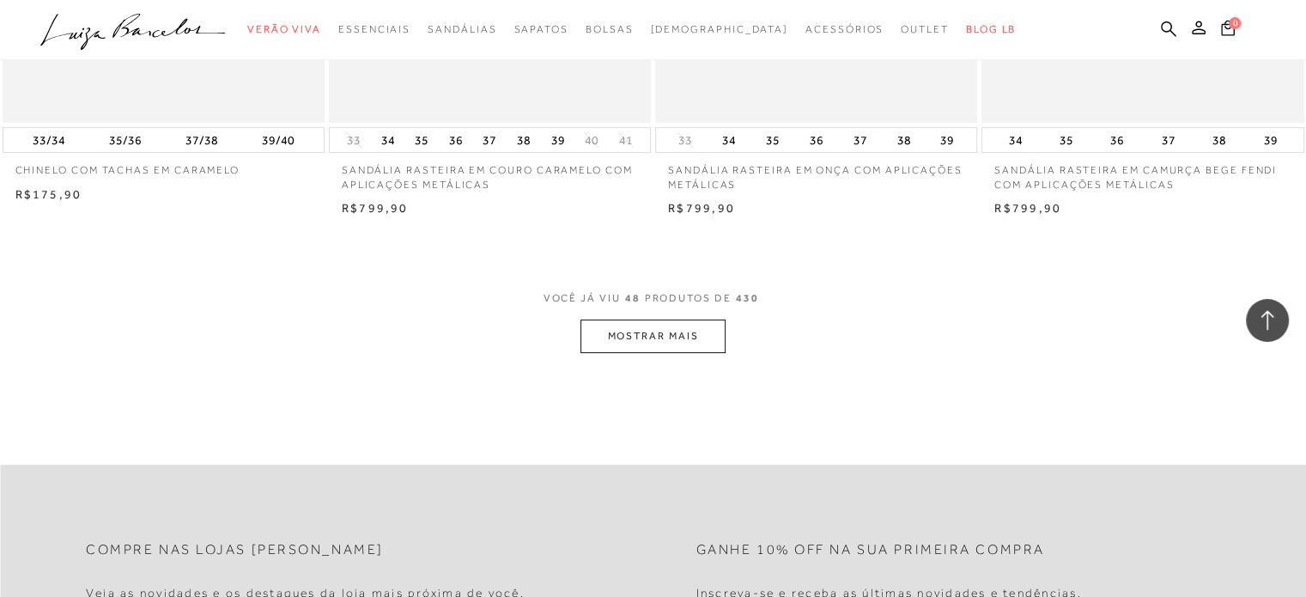
click at [691, 332] on button "MOSTRAR MAIS" at bounding box center [653, 336] width 144 height 33
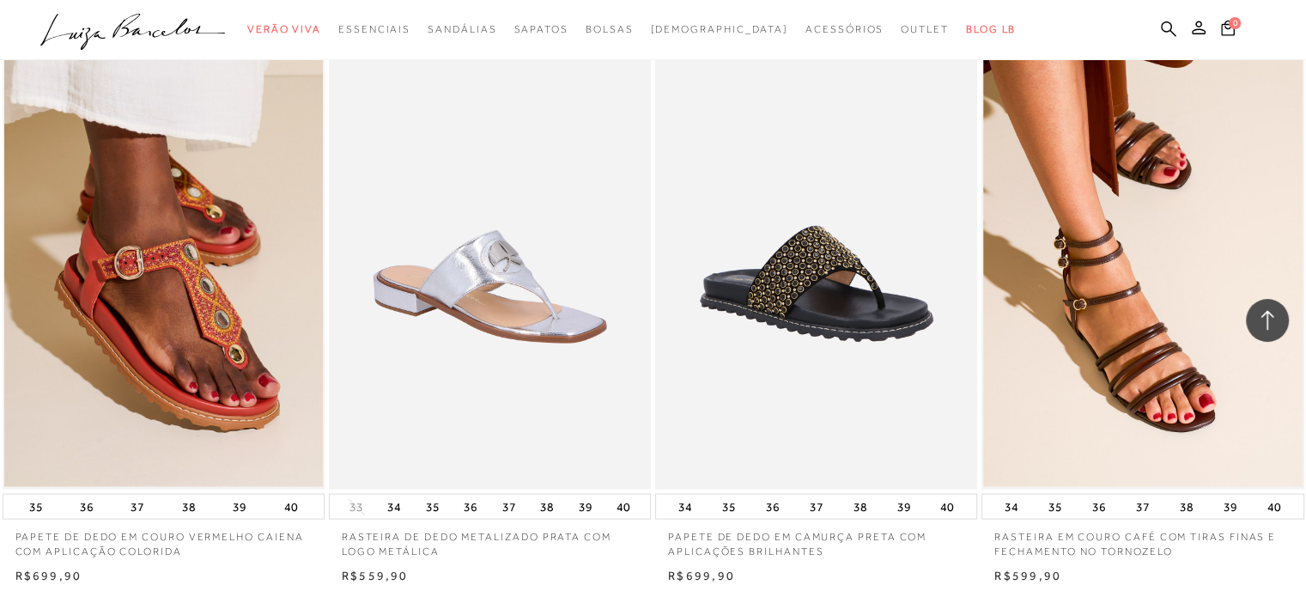
scroll to position [10307, 0]
